Goal: Task Accomplishment & Management: Manage account settings

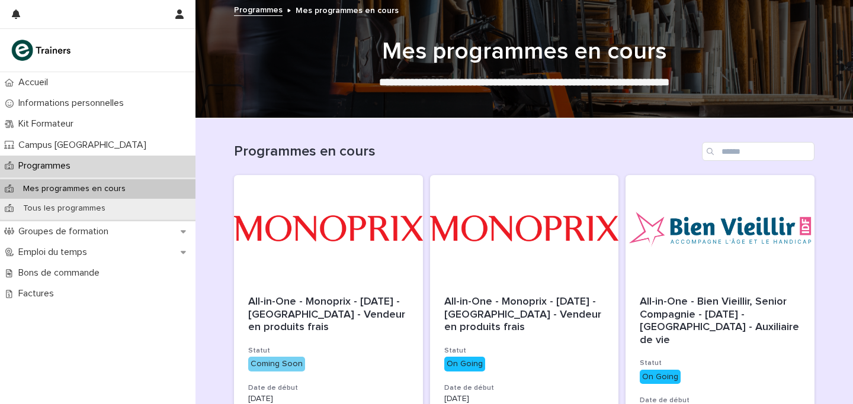
click at [424, 140] on div "Programmes en cours" at bounding box center [524, 146] width 580 height 57
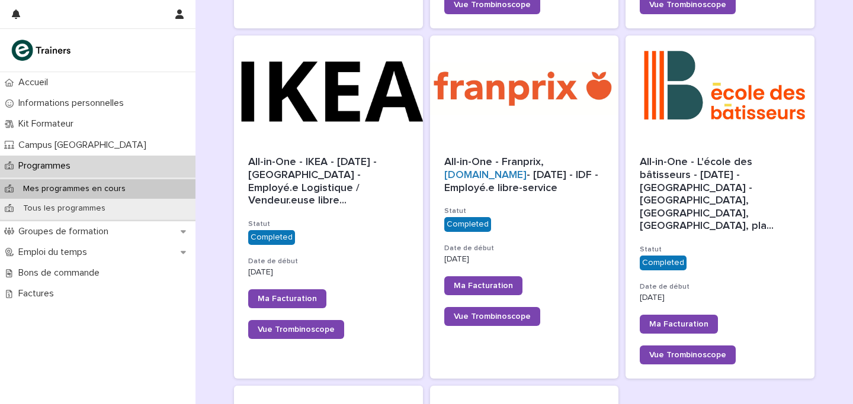
scroll to position [812, 0]
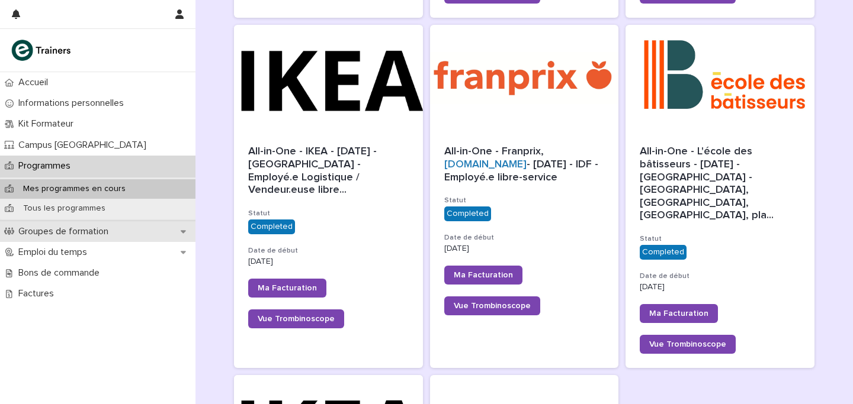
click at [107, 228] on p "Groupes de formation" at bounding box center [66, 231] width 104 height 11
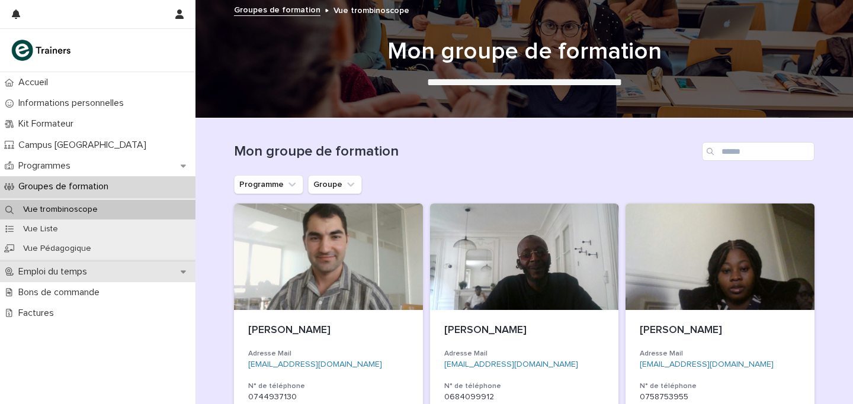
click at [91, 269] on p "Emploi du temps" at bounding box center [55, 271] width 83 height 11
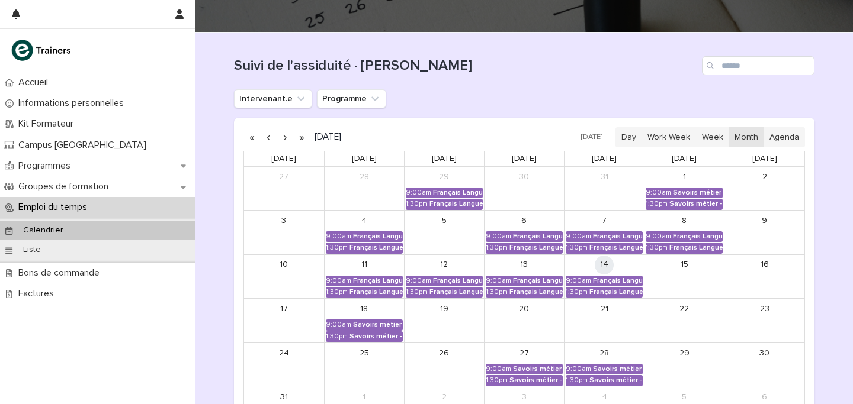
scroll to position [180, 0]
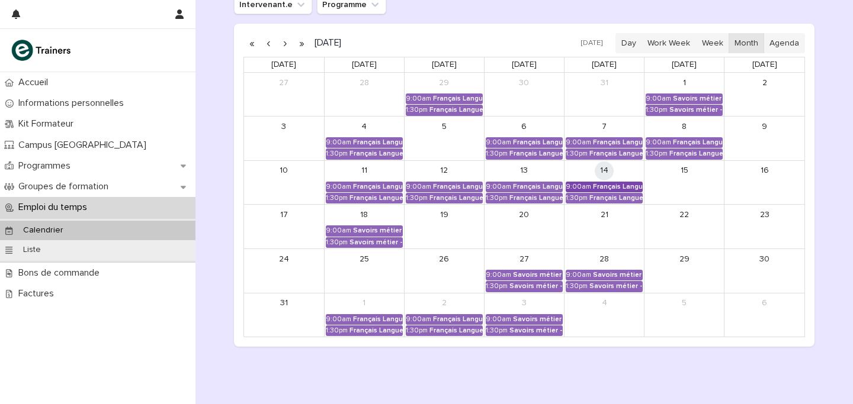
click at [606, 187] on div "Français Langue Professionnel - Valoriser les produits frais et leur origine" at bounding box center [618, 187] width 50 height 8
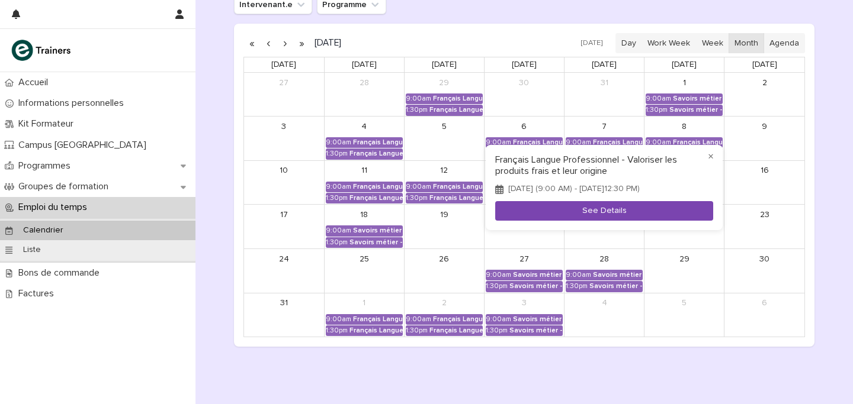
click at [621, 211] on button "See Details" at bounding box center [604, 211] width 218 height 20
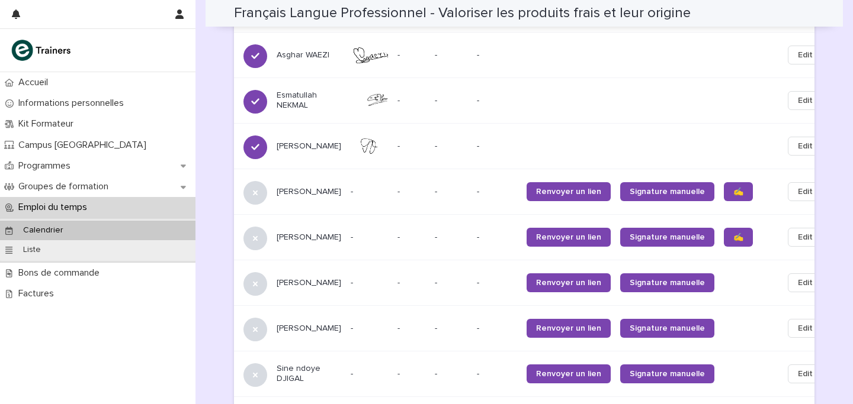
scroll to position [1169, 0]
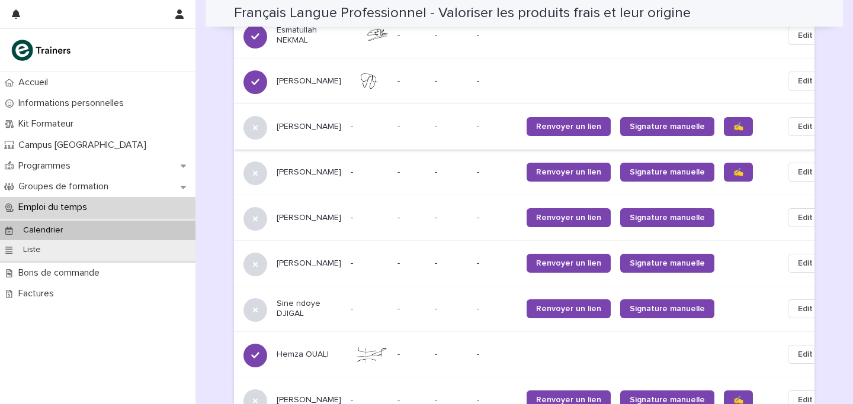
click at [787, 117] on button "Edit" at bounding box center [804, 126] width 35 height 19
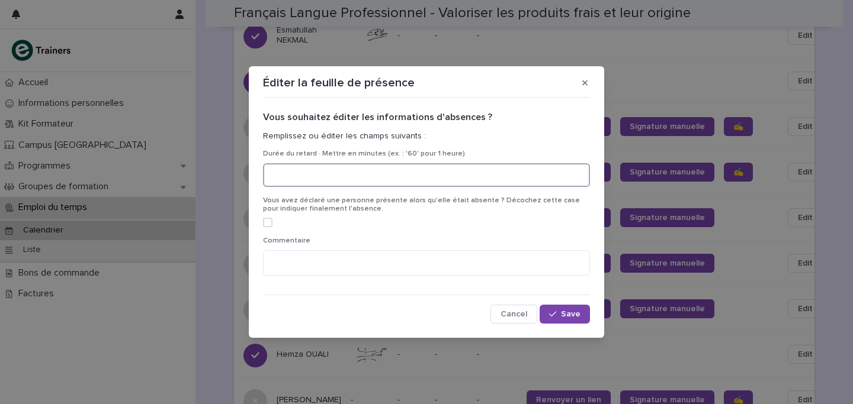
click at [412, 178] on input at bounding box center [426, 175] width 327 height 24
type input "**"
click at [565, 324] on div "Vous souhaitez éditer les informations d'absences ? Remplissez ou éditer les ch…" at bounding box center [426, 212] width 333 height 227
click at [565, 320] on button "Save" at bounding box center [564, 314] width 50 height 19
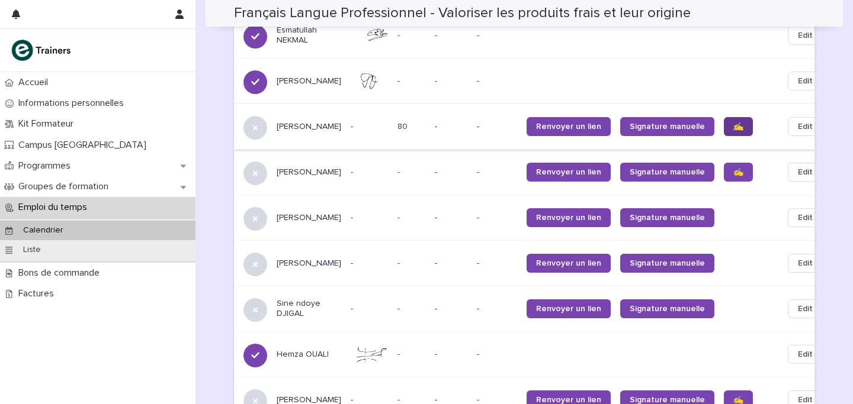
click at [723, 117] on link "✍️" at bounding box center [737, 126] width 29 height 19
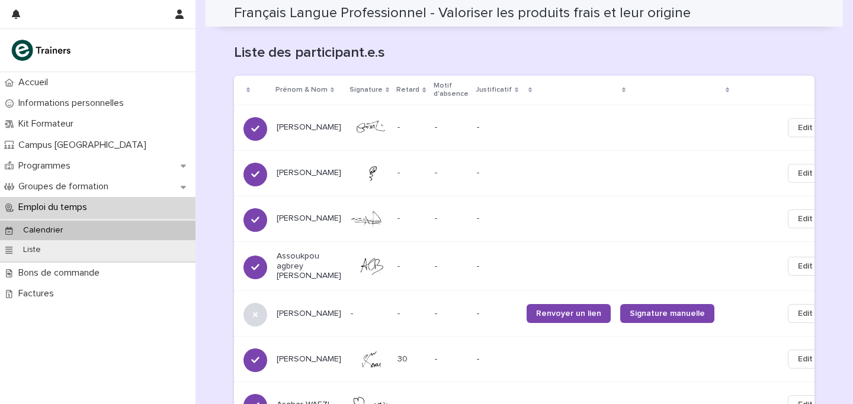
scroll to position [605, 0]
